Goal: Navigation & Orientation: Find specific page/section

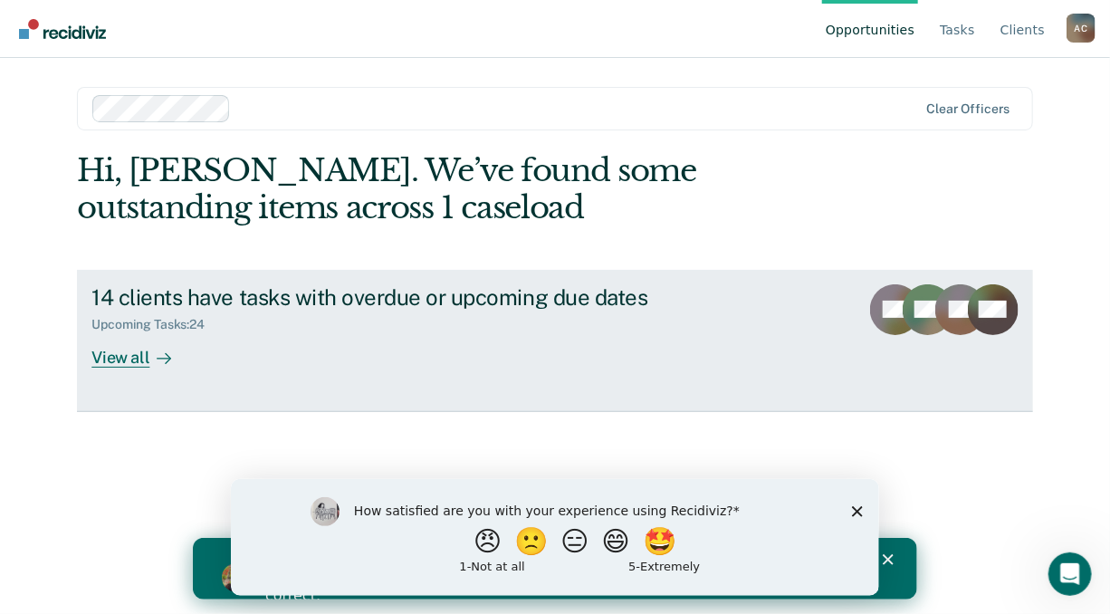
click at [135, 356] on div "View all" at bounding box center [141, 349] width 101 height 35
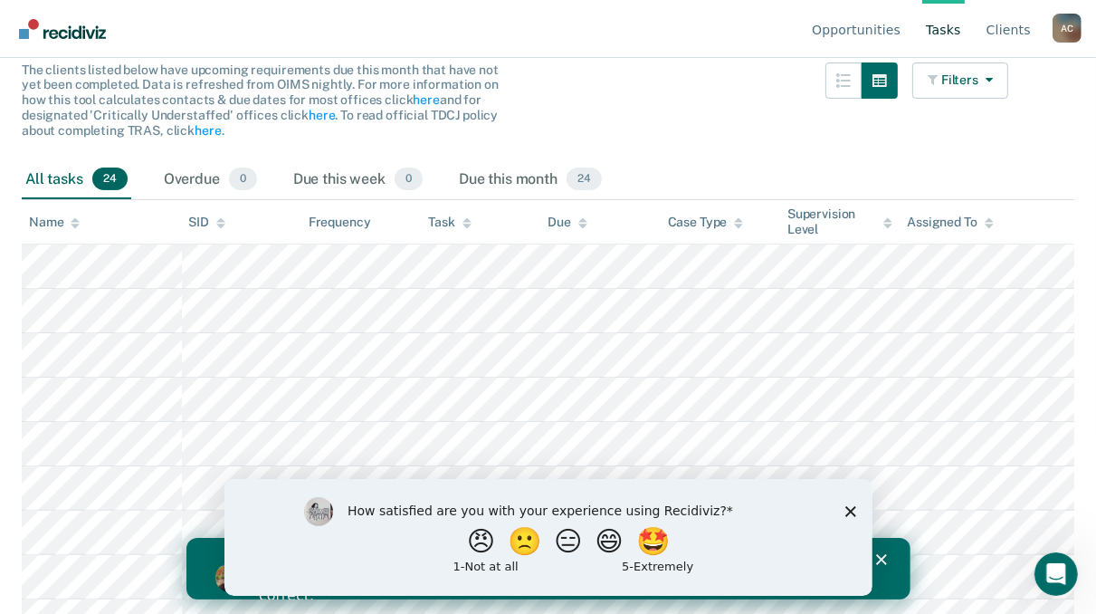
scroll to position [181, 0]
click at [849, 509] on icon "Close survey" at bounding box center [850, 510] width 11 height 11
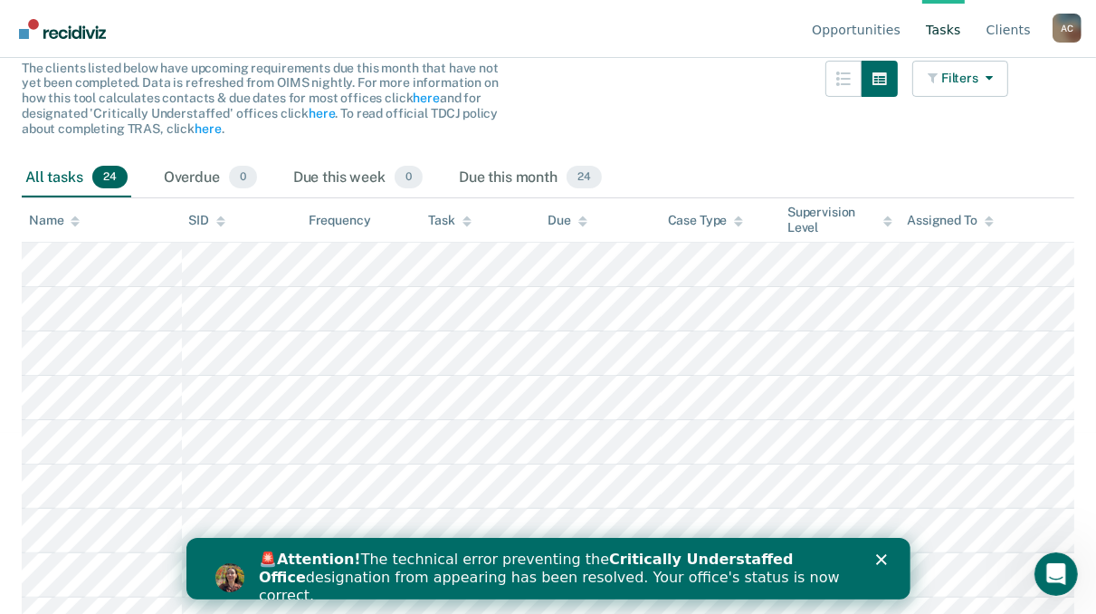
click at [883, 559] on polygon "Close" at bounding box center [880, 558] width 11 height 11
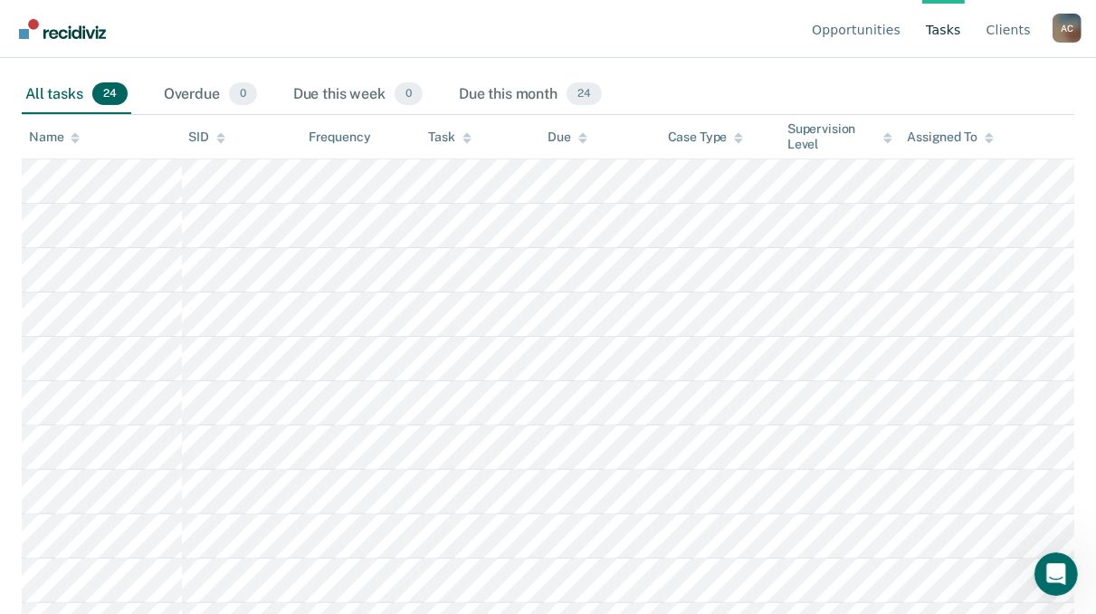
scroll to position [272, 0]
